Goal: Task Accomplishment & Management: Complete application form

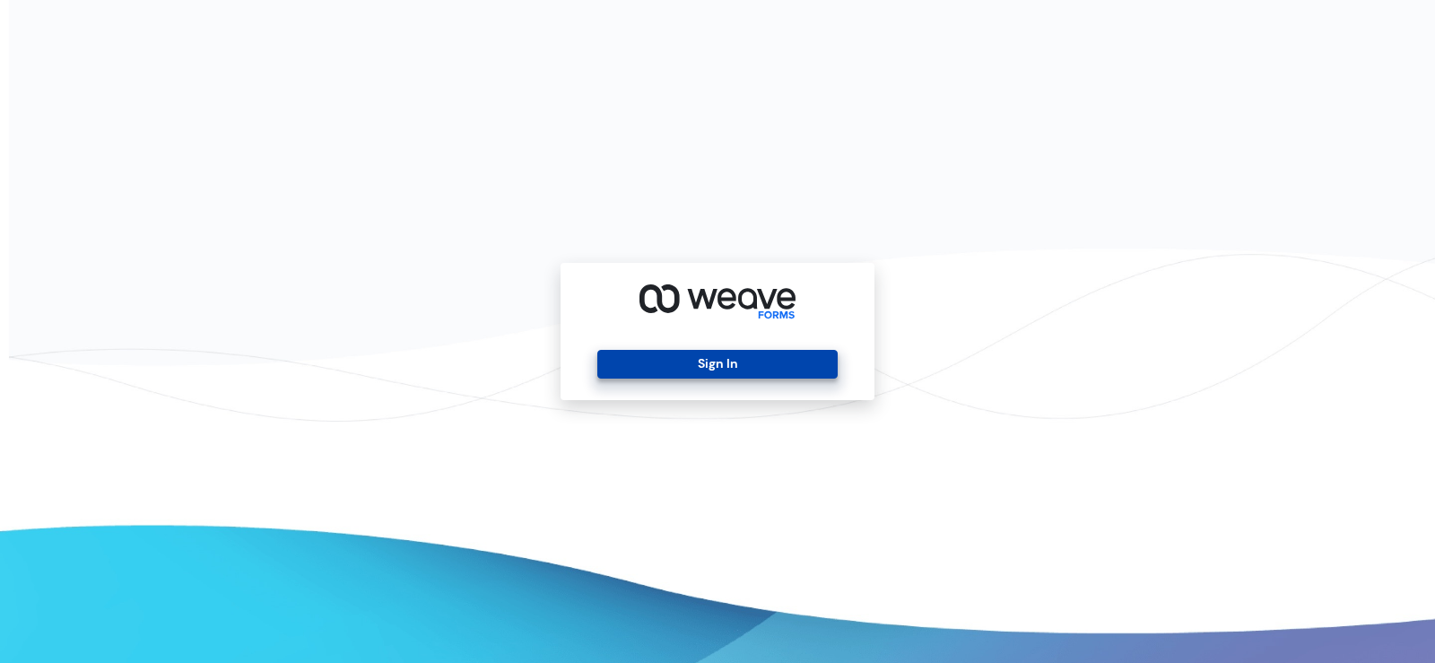
click at [768, 367] on button "Sign In" at bounding box center [716, 364] width 239 height 29
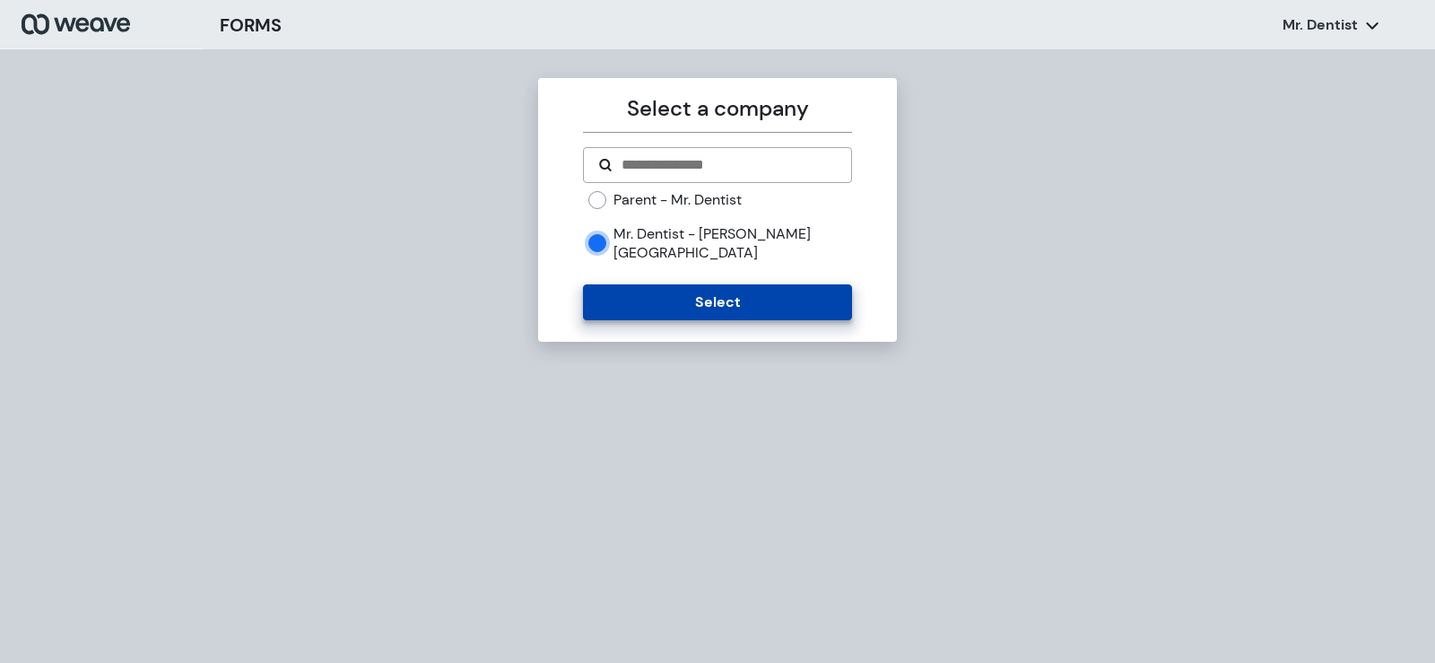
click at [718, 288] on button "Select" at bounding box center [717, 302] width 268 height 36
